Goal: Transaction & Acquisition: Purchase product/service

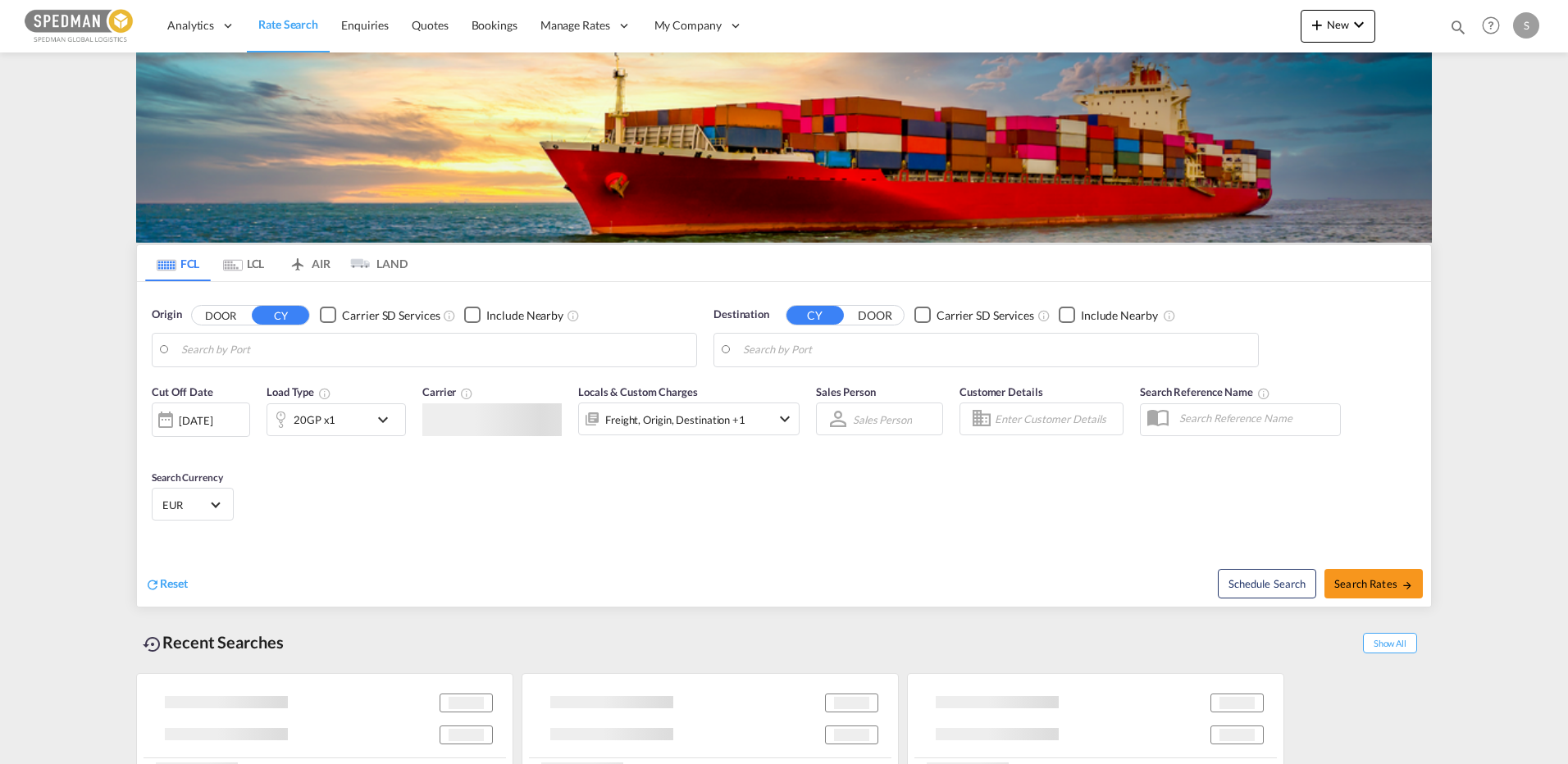
type input "[GEOGRAPHIC_DATA] ([GEOGRAPHIC_DATA]), DKCPH"
type input "Hamad, QAHMD"
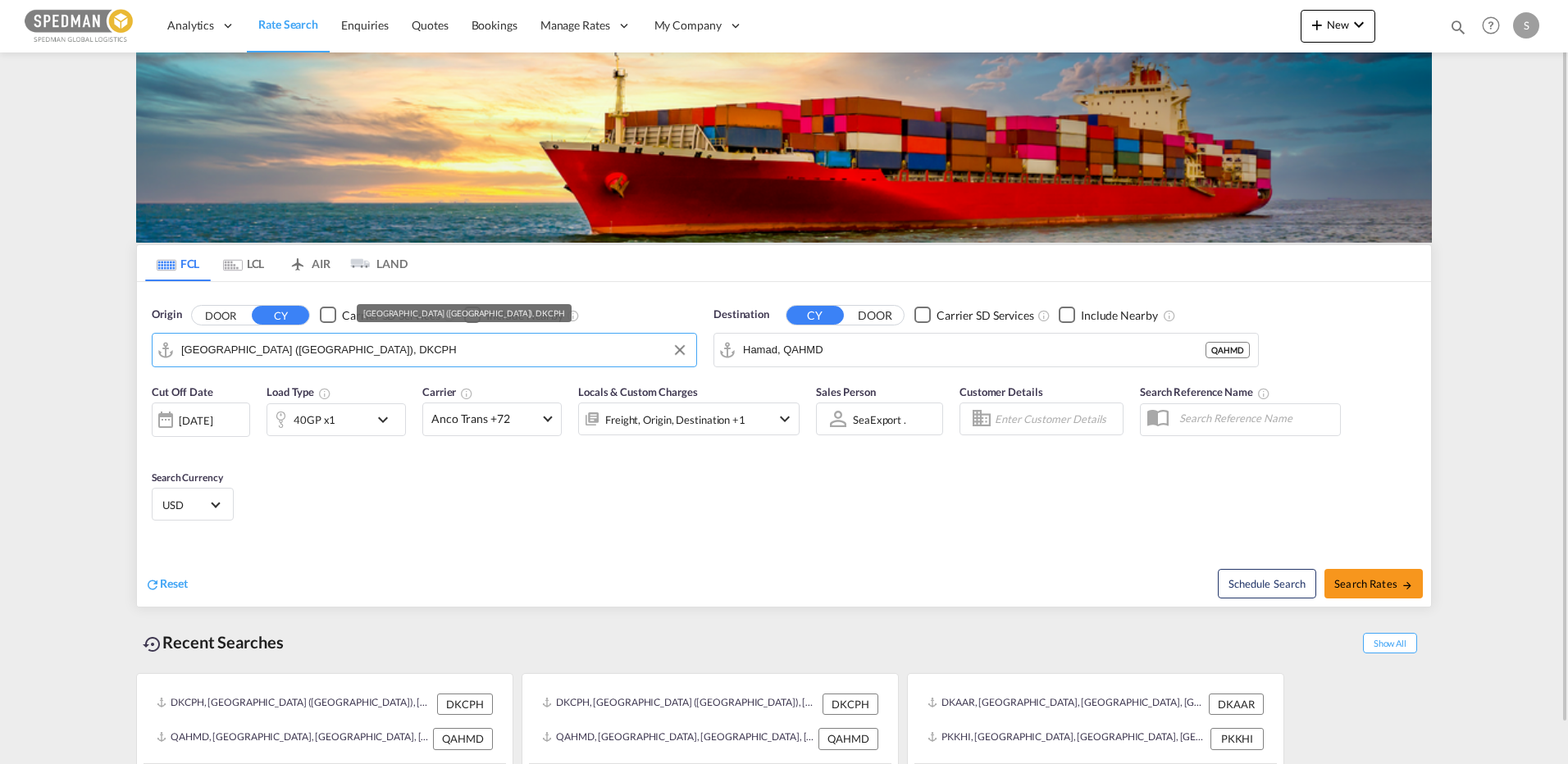
click at [435, 352] on input "[GEOGRAPHIC_DATA] ([GEOGRAPHIC_DATA]), DKCPH" at bounding box center [434, 350] width 507 height 25
click at [414, 344] on input "[GEOGRAPHIC_DATA] ([GEOGRAPHIC_DATA]), DKCPH" at bounding box center [434, 350] width 507 height 25
drag, startPoint x: 427, startPoint y: 347, endPoint x: -119, endPoint y: 389, distance: 547.6
click at [0, 389] on html "Analytics Reports Dashboard Rate Search Enquiries Quotes" at bounding box center [784, 382] width 1568 height 764
click at [370, 353] on input "[GEOGRAPHIC_DATA] ([GEOGRAPHIC_DATA]), DKCPH" at bounding box center [434, 350] width 507 height 25
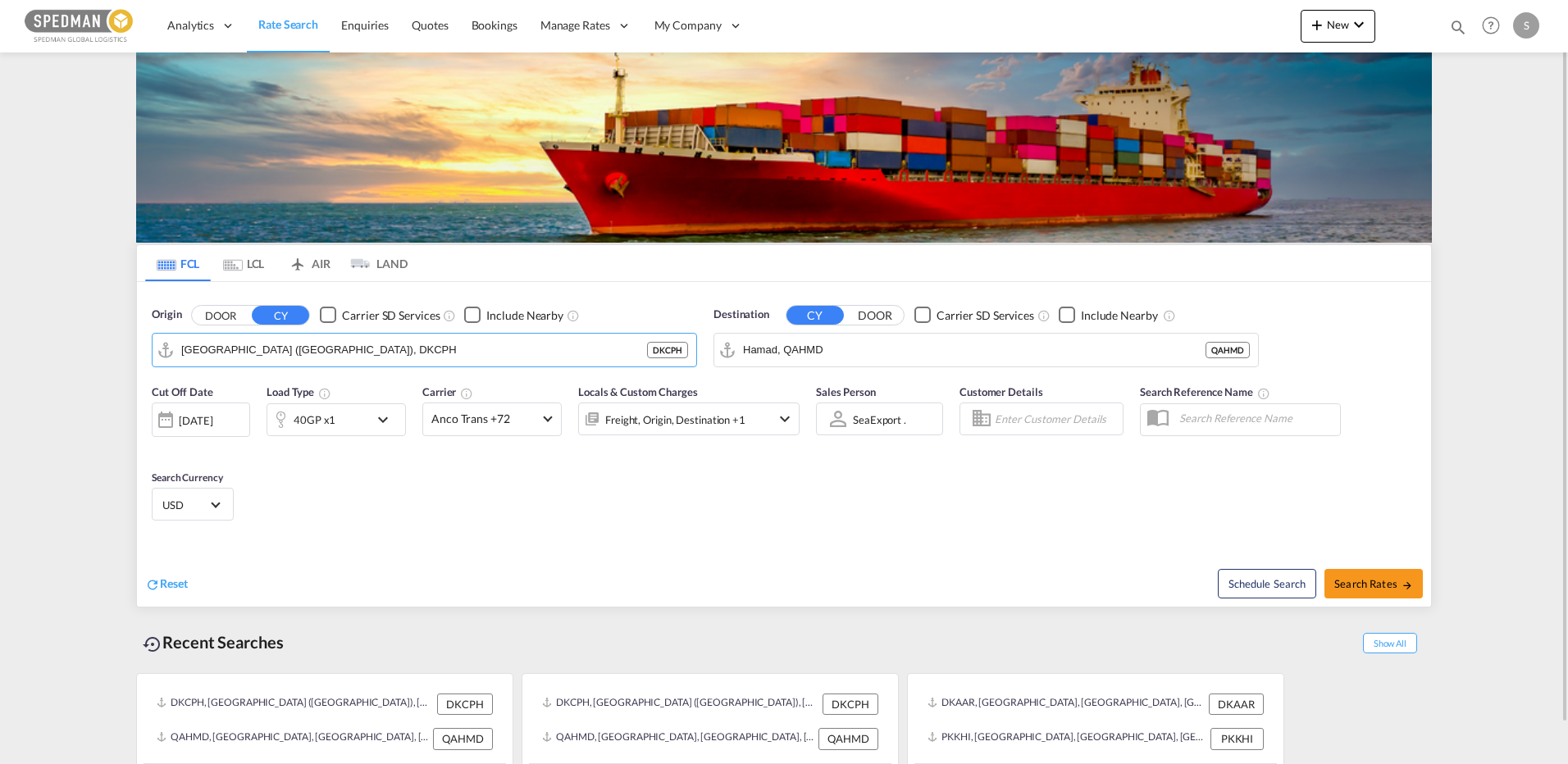
drag, startPoint x: 398, startPoint y: 345, endPoint x: 149, endPoint y: 329, distance: 249.5
click at [149, 329] on div "Origin DOOR CY Carrier SD Services Include Nearby [GEOGRAPHIC_DATA] ([GEOGRAPHI…" at bounding box center [424, 337] width 562 height 77
drag, startPoint x: 961, startPoint y: 344, endPoint x: 882, endPoint y: 345, distance: 79.0
click at [961, 344] on input "Hamad, QAHMD" at bounding box center [974, 350] width 463 height 25
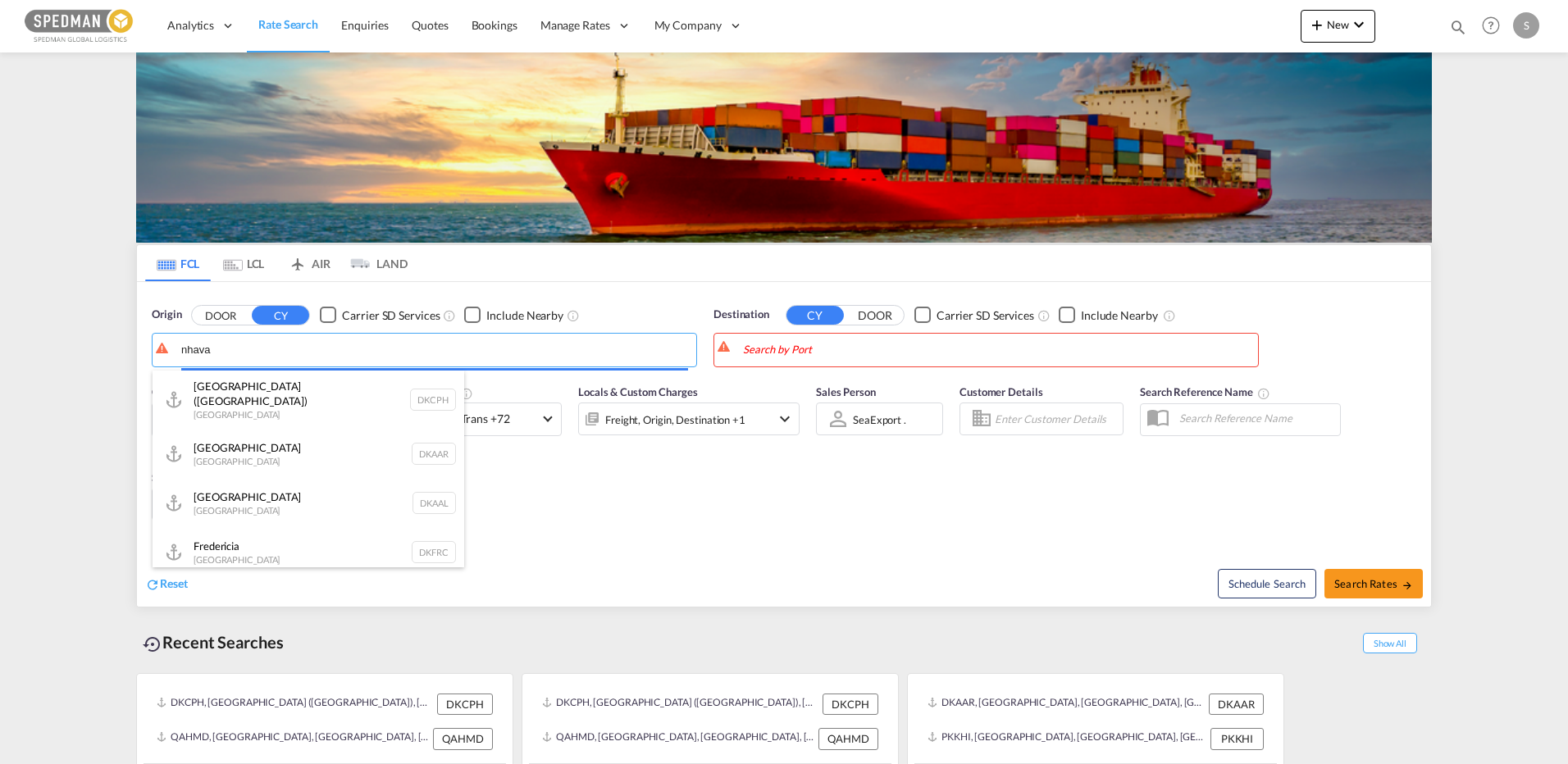
type input "nhava"
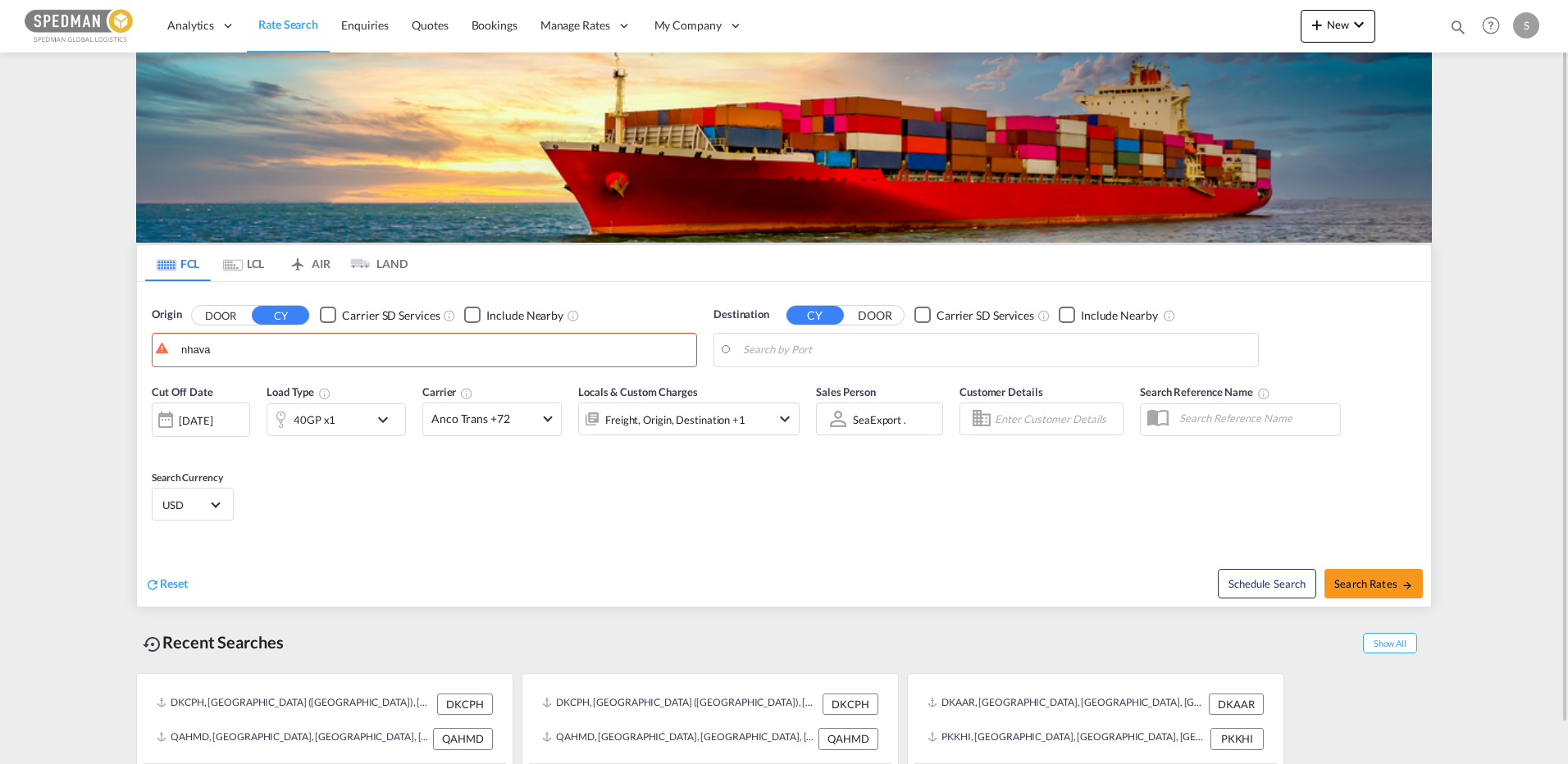
click at [854, 357] on body "Analytics Reports Dashboard Rate Search Enquiries Quotes Bookings" at bounding box center [784, 382] width 1568 height 764
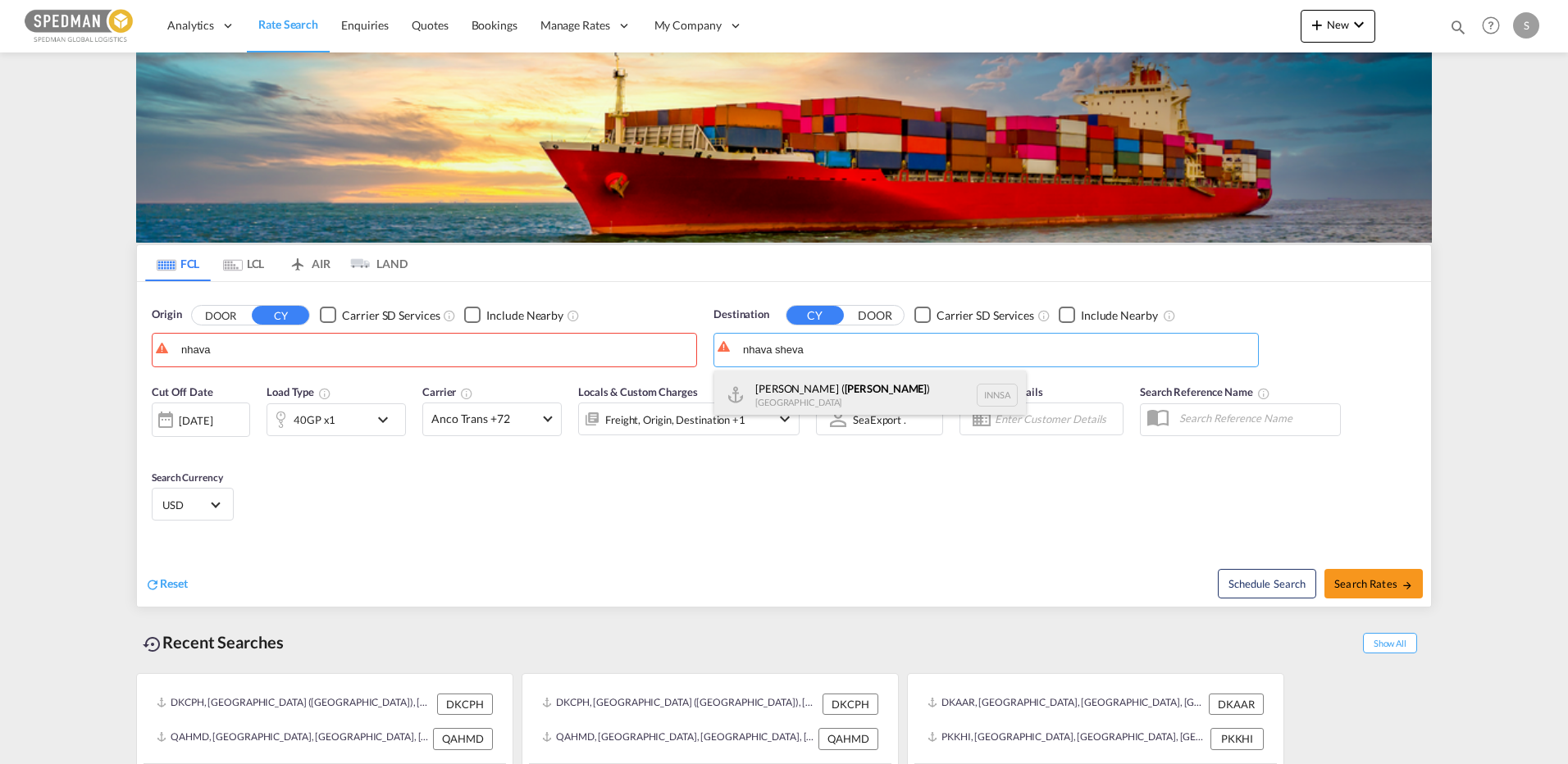
click at [799, 394] on div "[PERSON_NAME] ( [GEOGRAPHIC_DATA] ) [GEOGRAPHIC_DATA] [GEOGRAPHIC_DATA]" at bounding box center [870, 395] width 312 height 50
type input "[PERSON_NAME] ([PERSON_NAME]), [GEOGRAPHIC_DATA]"
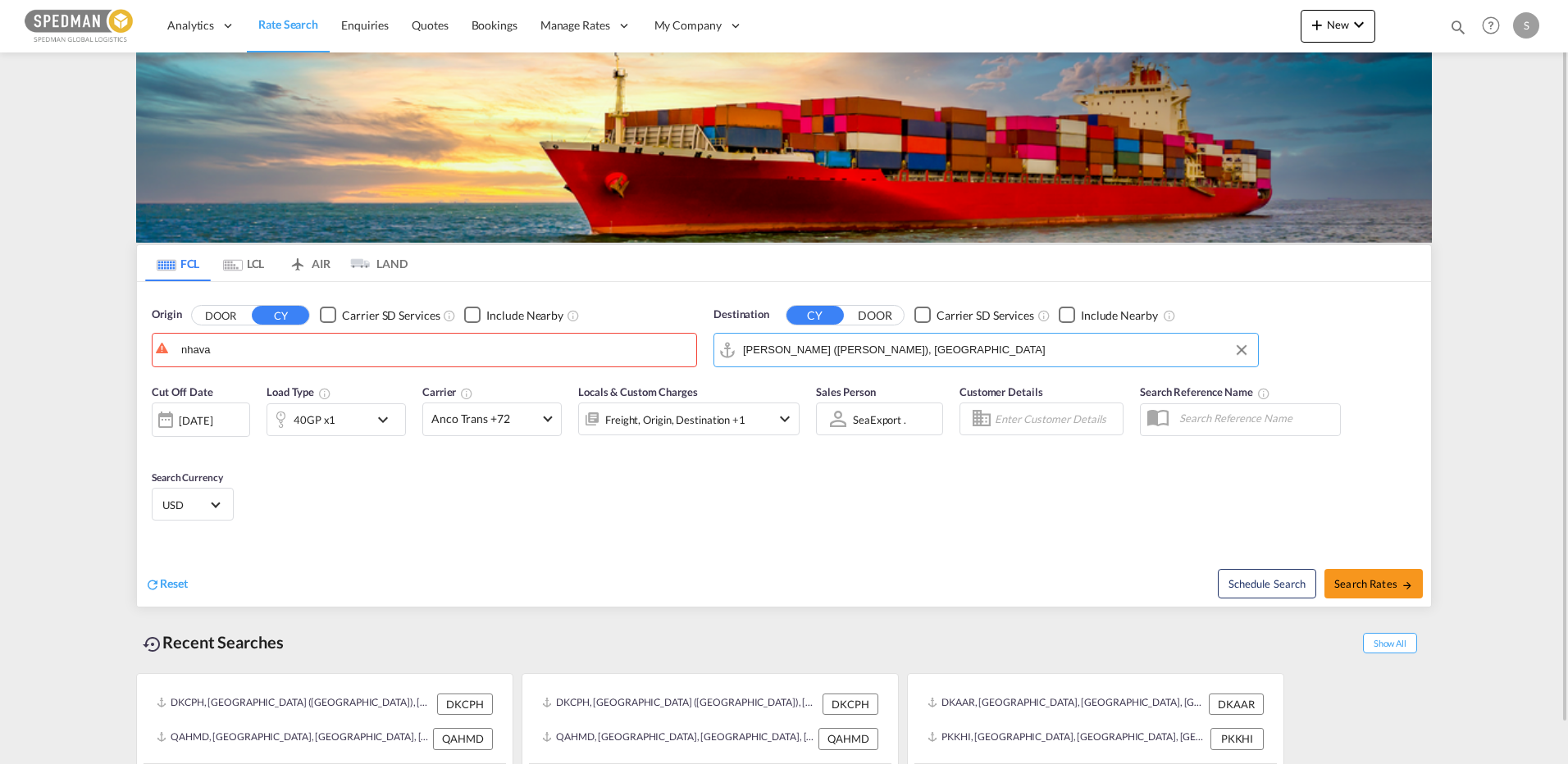
click at [392, 355] on body "Analytics Reports Dashboard Rate Search Enquiries Quotes Bookings" at bounding box center [784, 382] width 1568 height 764
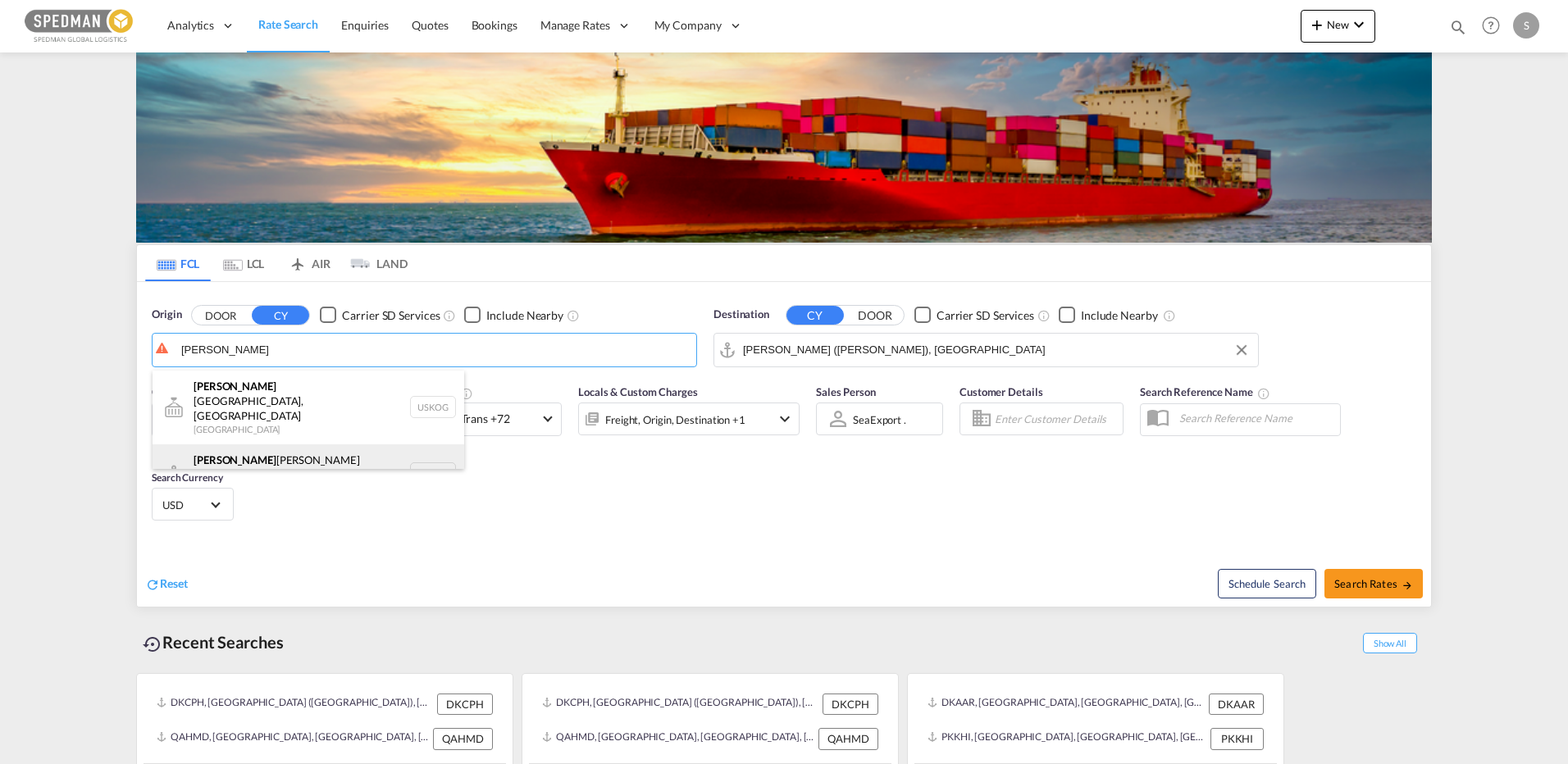
click at [236, 445] on div "[PERSON_NAME] [PERSON_NAME] ([GEOGRAPHIC_DATA]) Denmark DKCPH" at bounding box center [308, 474] width 312 height 59
type input "[GEOGRAPHIC_DATA] ([GEOGRAPHIC_DATA]), DKCPH"
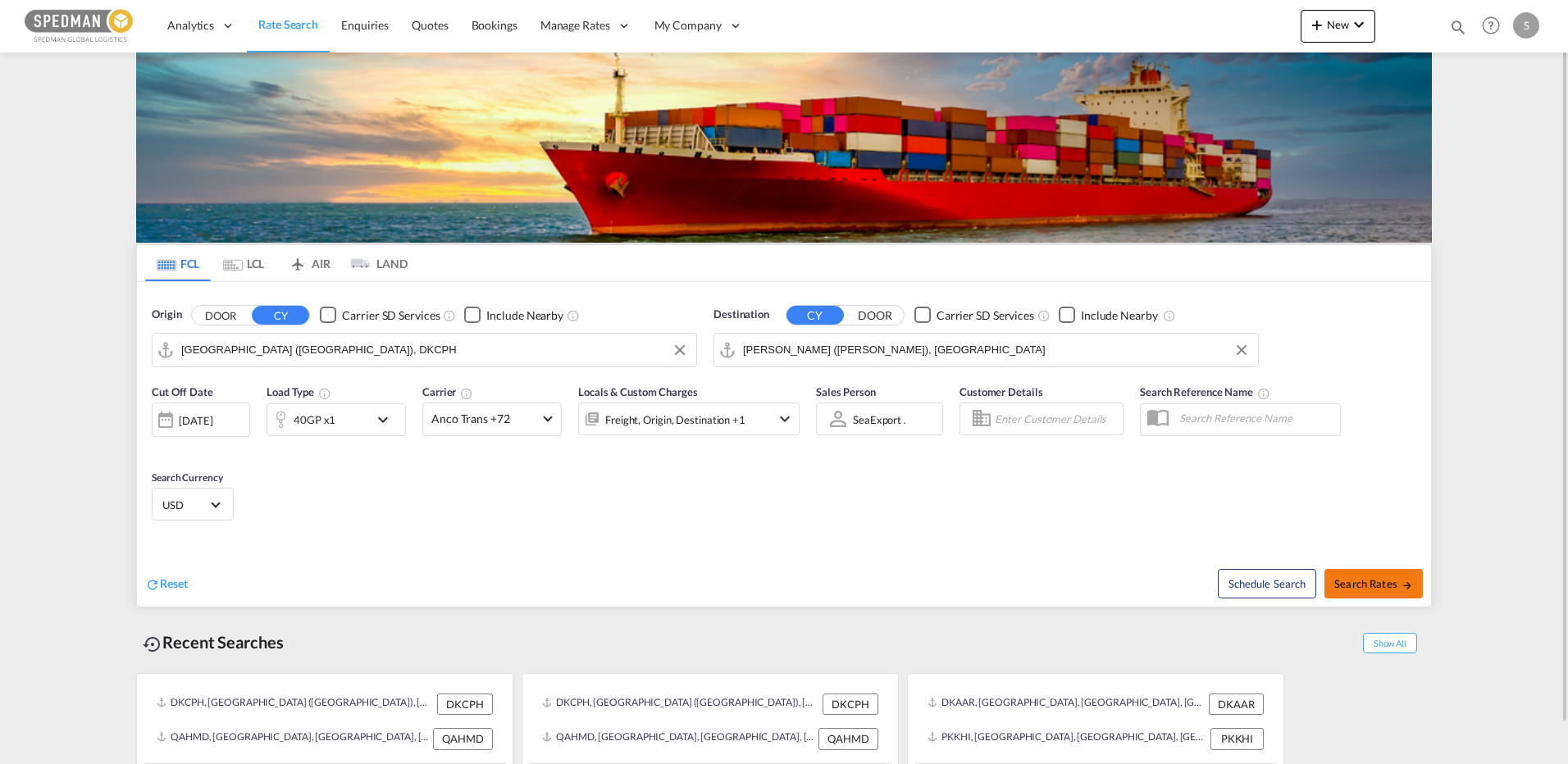
click at [1357, 595] on button "Search Rates" at bounding box center [1373, 584] width 98 height 30
type input "DKCPH to INNSA / [DATE]"
